Goal: Find contact information: Find contact information

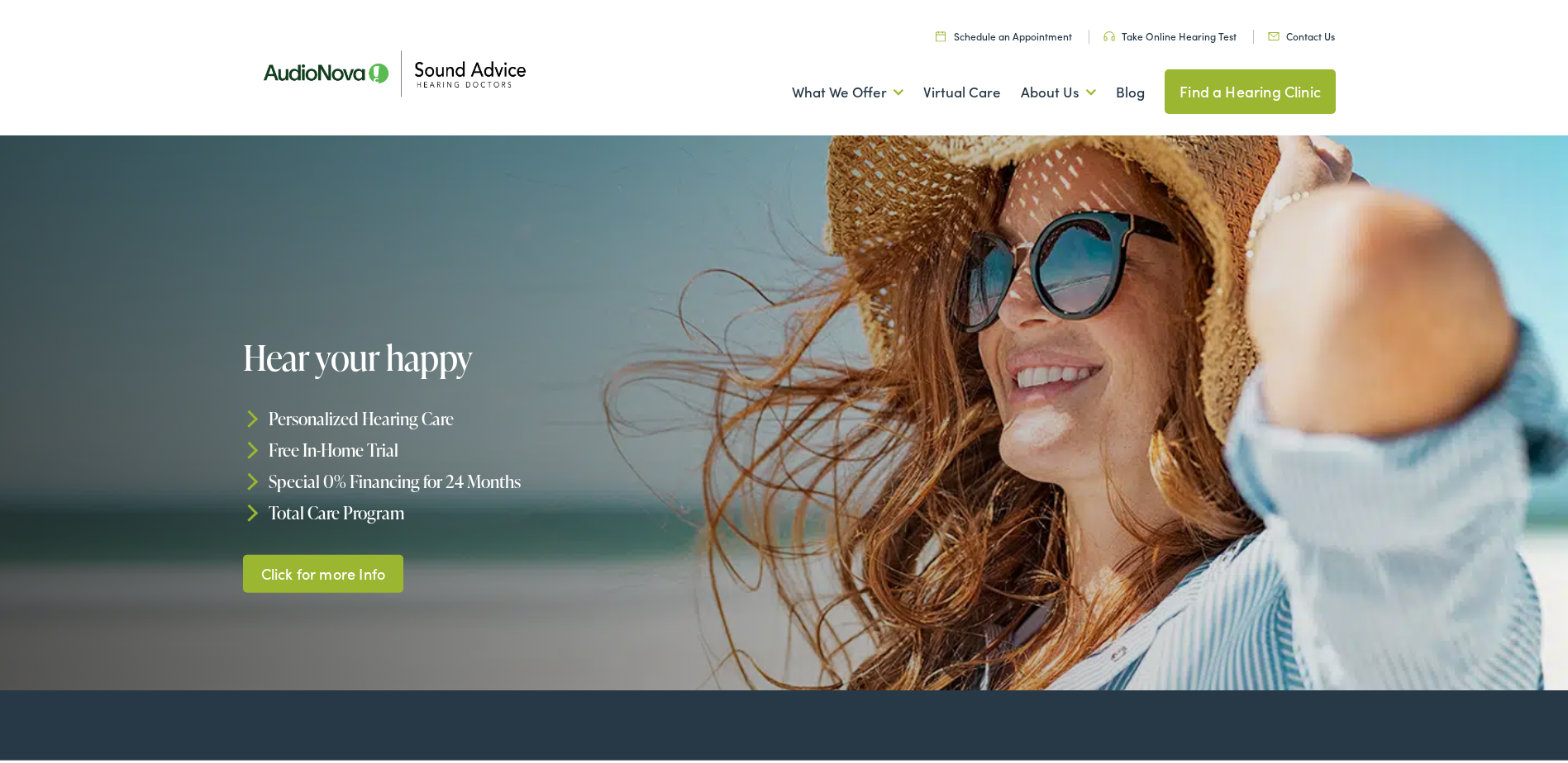
click at [1290, 28] on link "Contact Us" at bounding box center [1301, 33] width 67 height 14
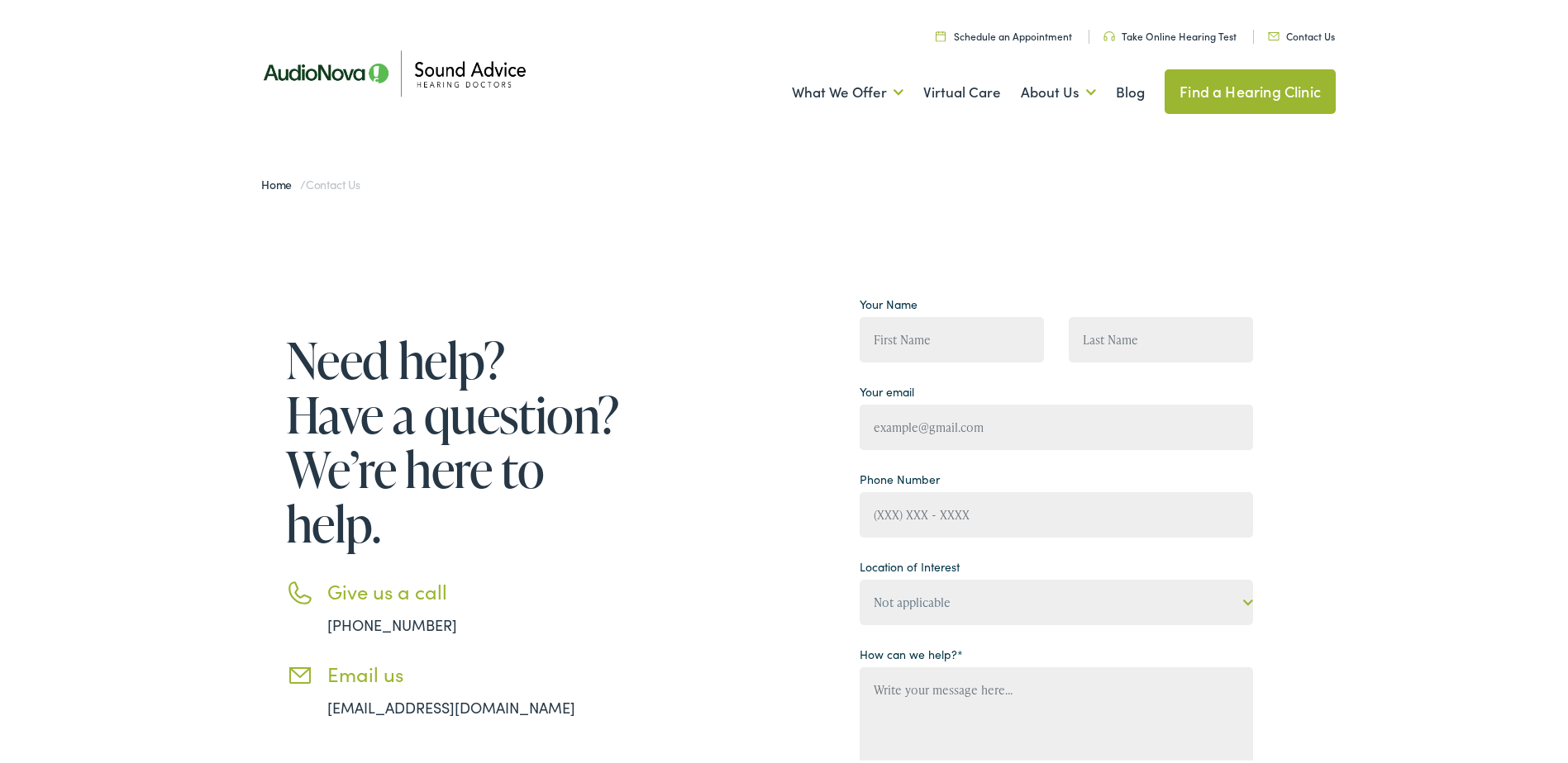
click at [1204, 100] on link "Find a Hearing Clinic" at bounding box center [1250, 89] width 171 height 45
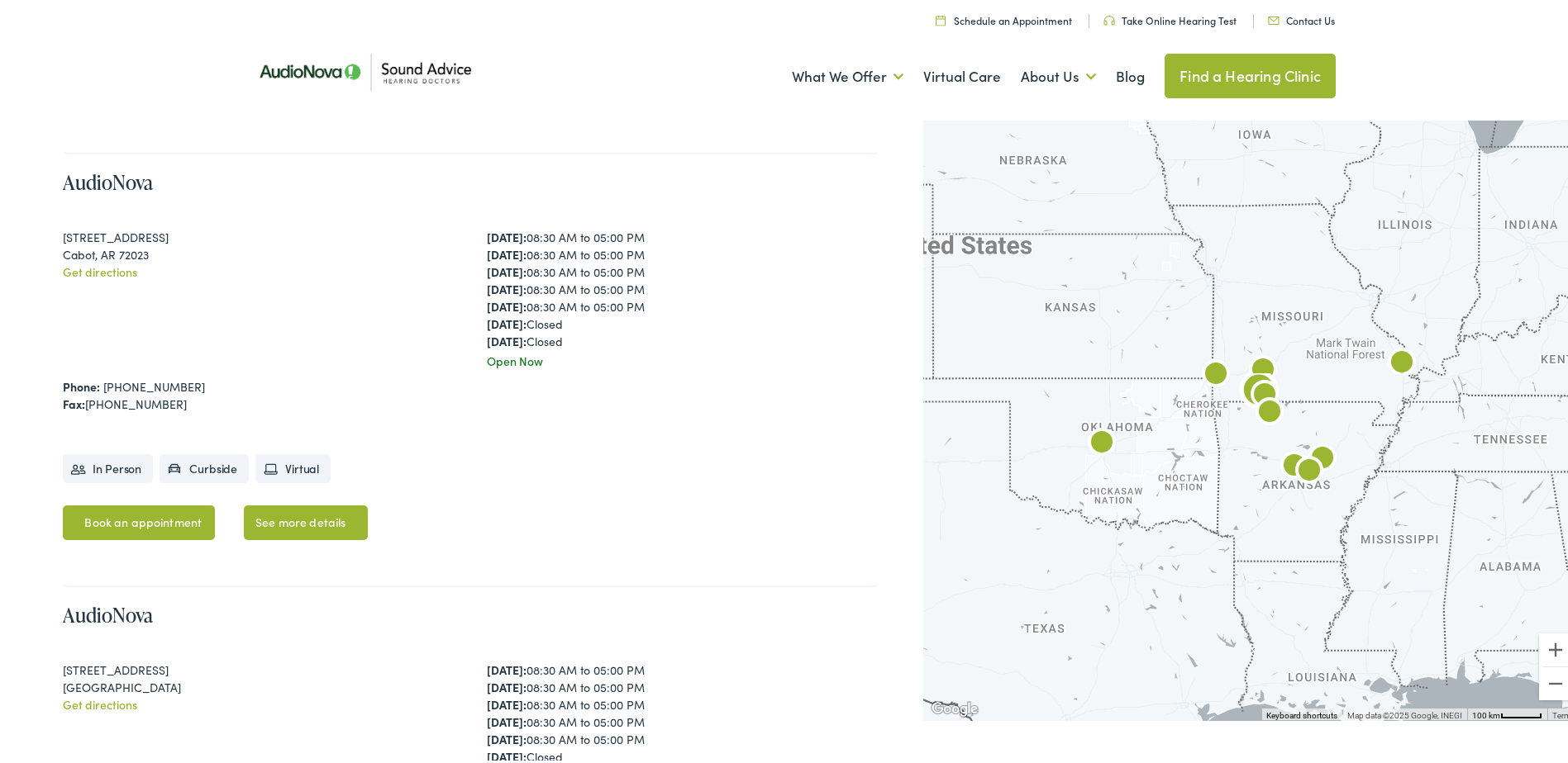
scroll to position [826, 0]
